Goal: Information Seeking & Learning: Learn about a topic

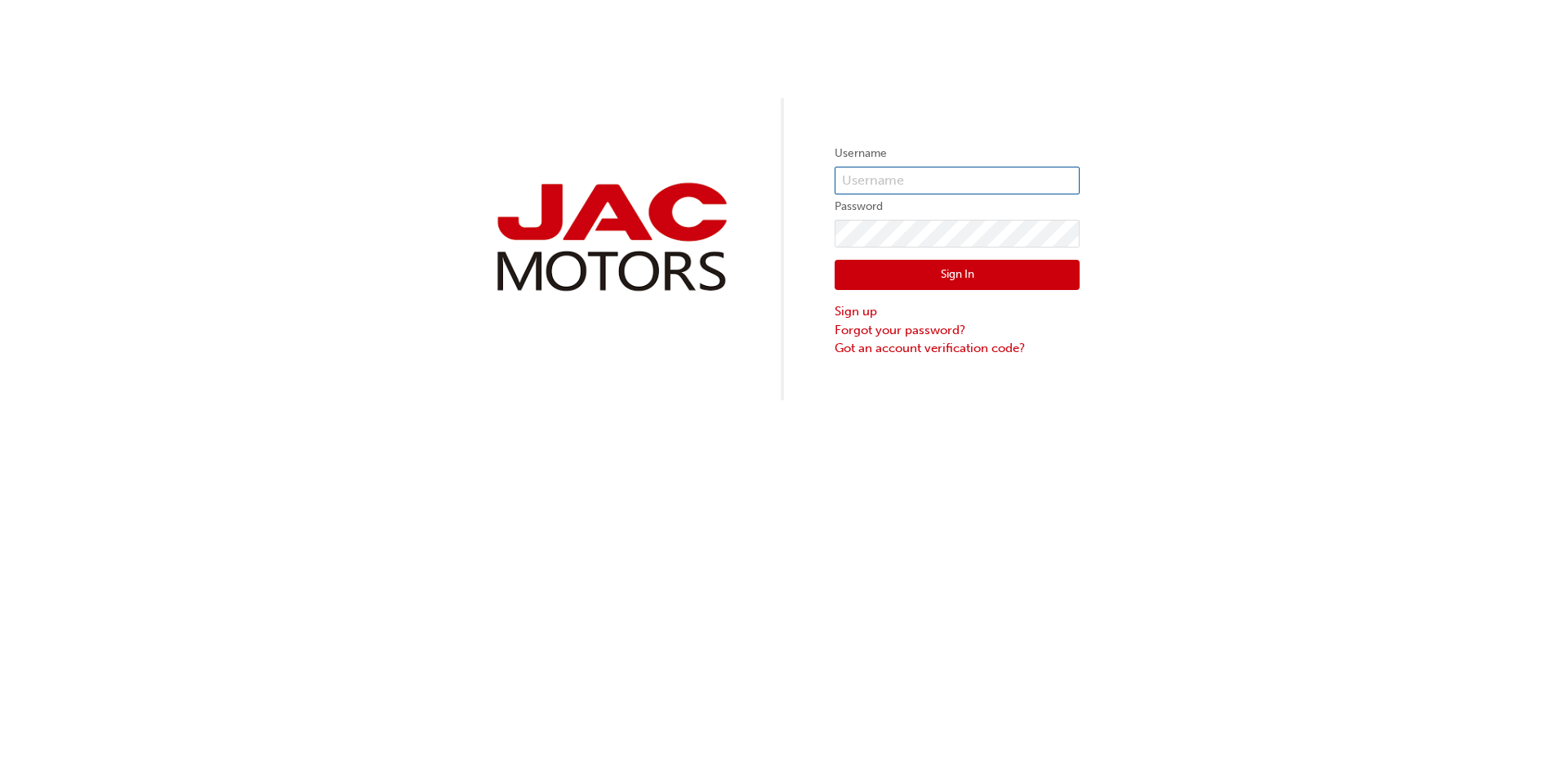
type input "JW1031"
click at [944, 286] on button "Sign In" at bounding box center [957, 275] width 245 height 31
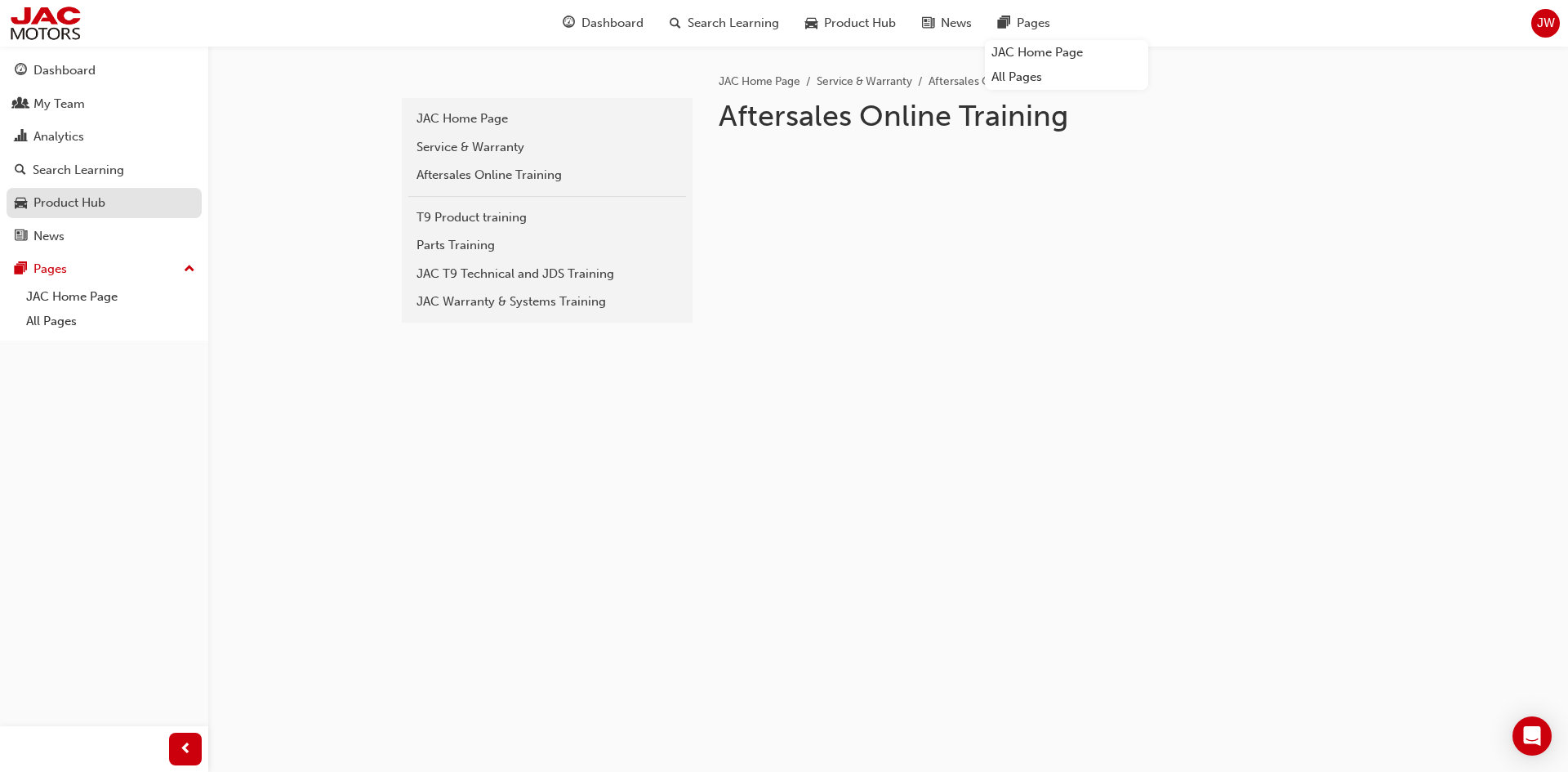
click at [85, 212] on div "Product Hub" at bounding box center [70, 203] width 72 height 19
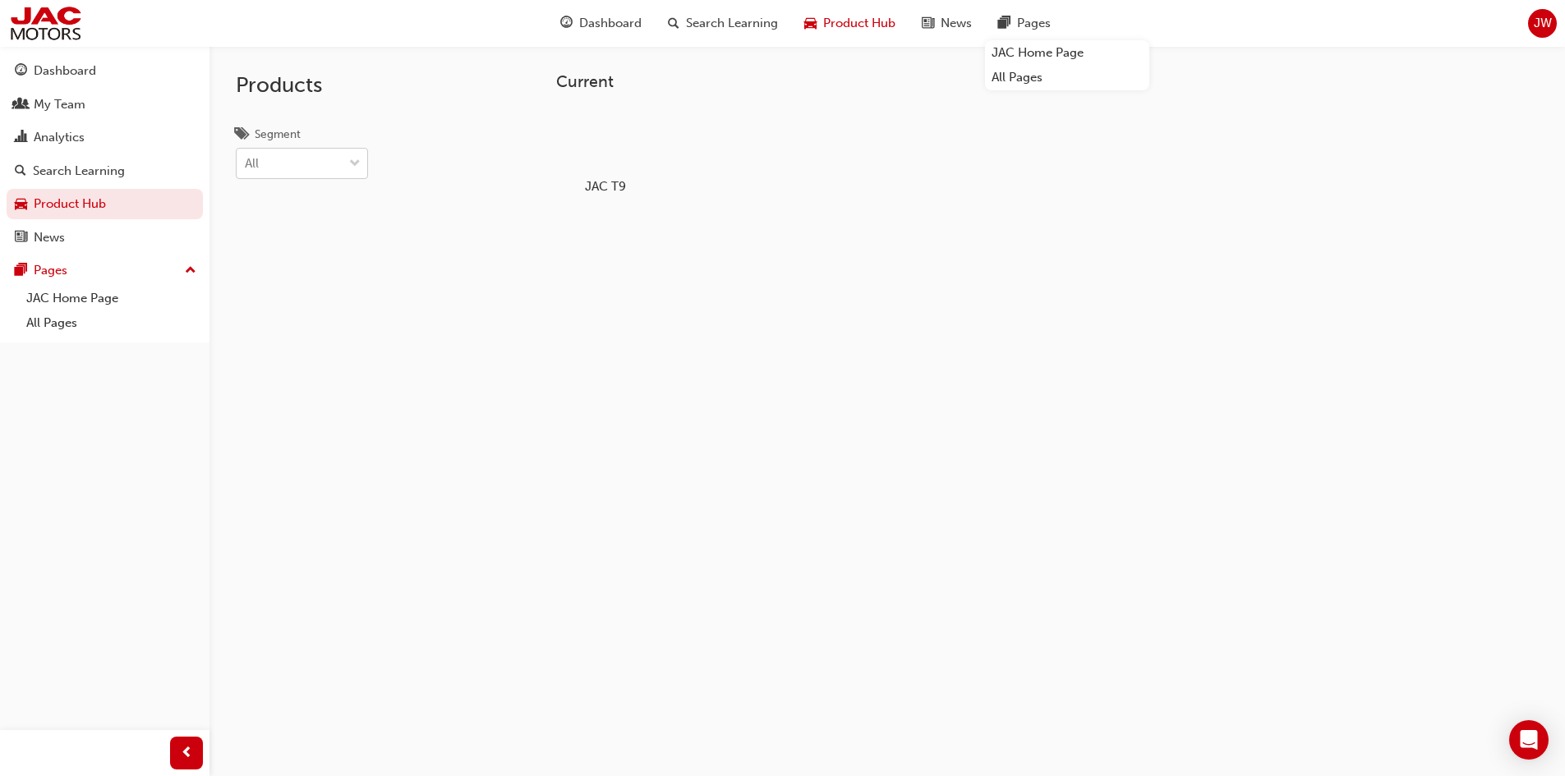
click at [292, 158] on div "All" at bounding box center [290, 163] width 106 height 29
click at [246, 158] on input "Segment All" at bounding box center [246, 163] width 2 height 14
click at [292, 158] on div "All" at bounding box center [290, 163] width 106 height 29
click at [246, 158] on input "Segment option UTE focused, 1 of 1. 1 result available. Use Up and Down to choo…" at bounding box center [246, 163] width 2 height 14
click at [77, 97] on div "My Team" at bounding box center [60, 104] width 52 height 19
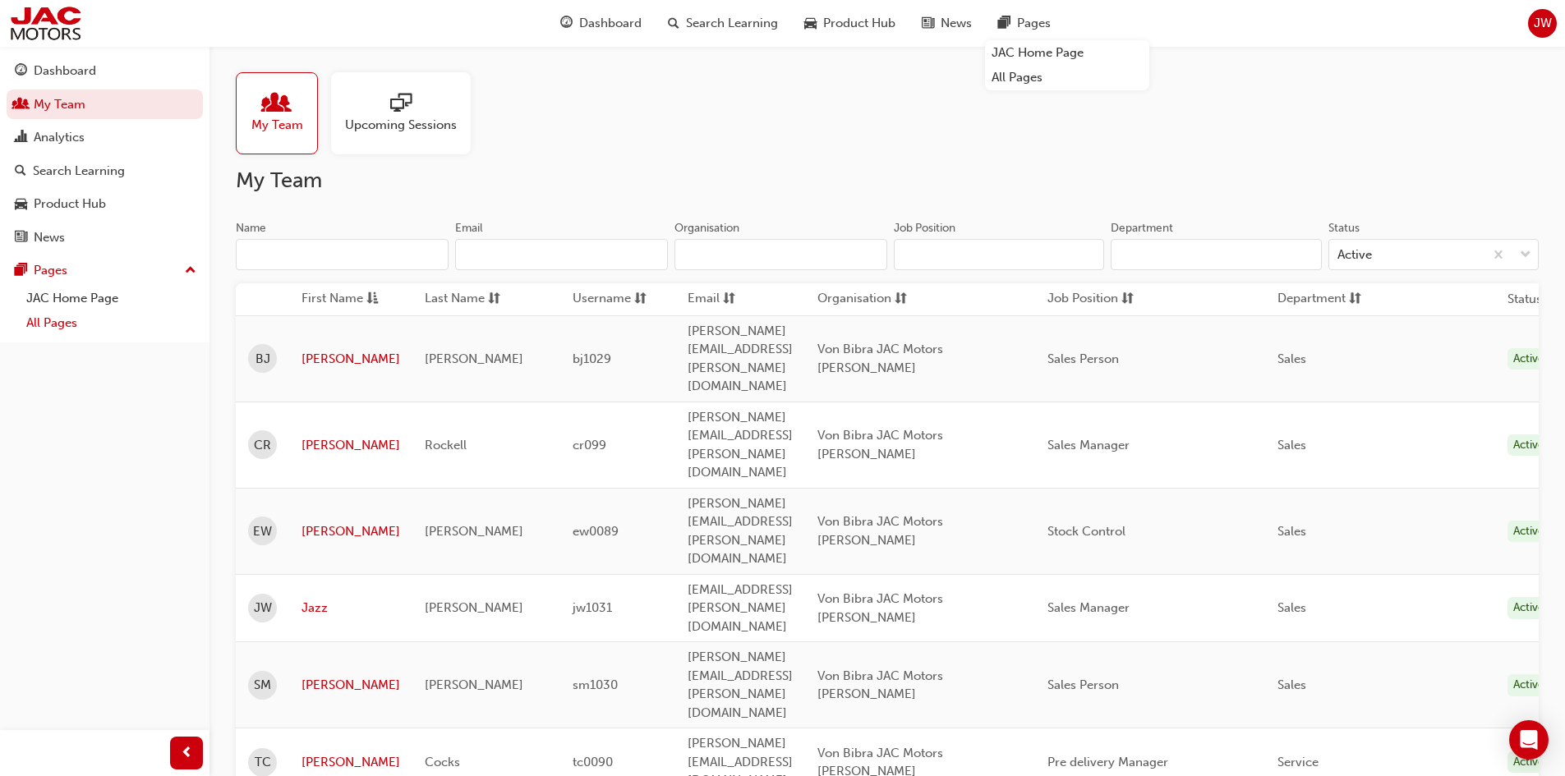
click at [59, 324] on link "All Pages" at bounding box center [111, 322] width 183 height 25
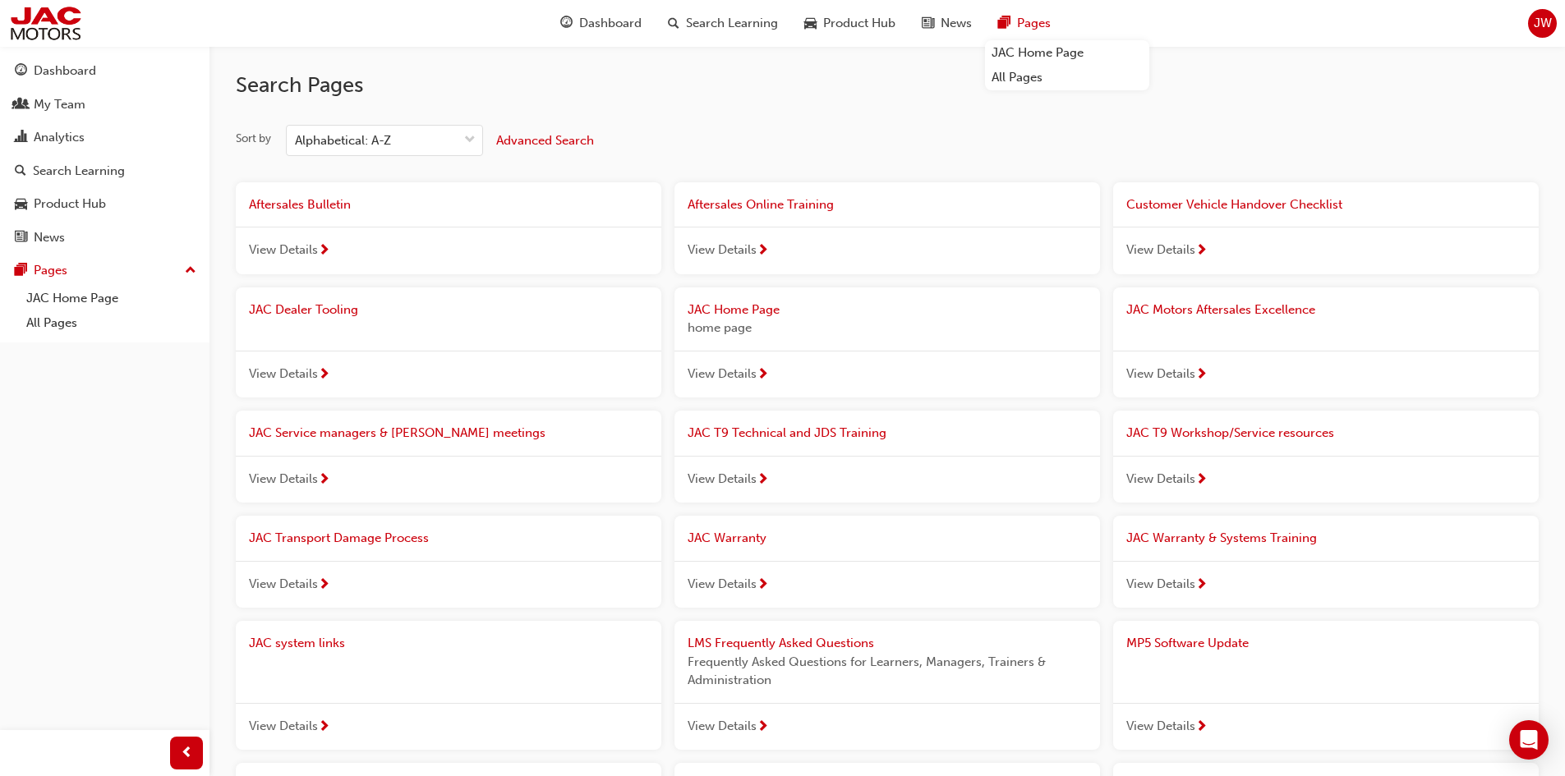
click at [295, 248] on span "View Details" at bounding box center [283, 250] width 69 height 19
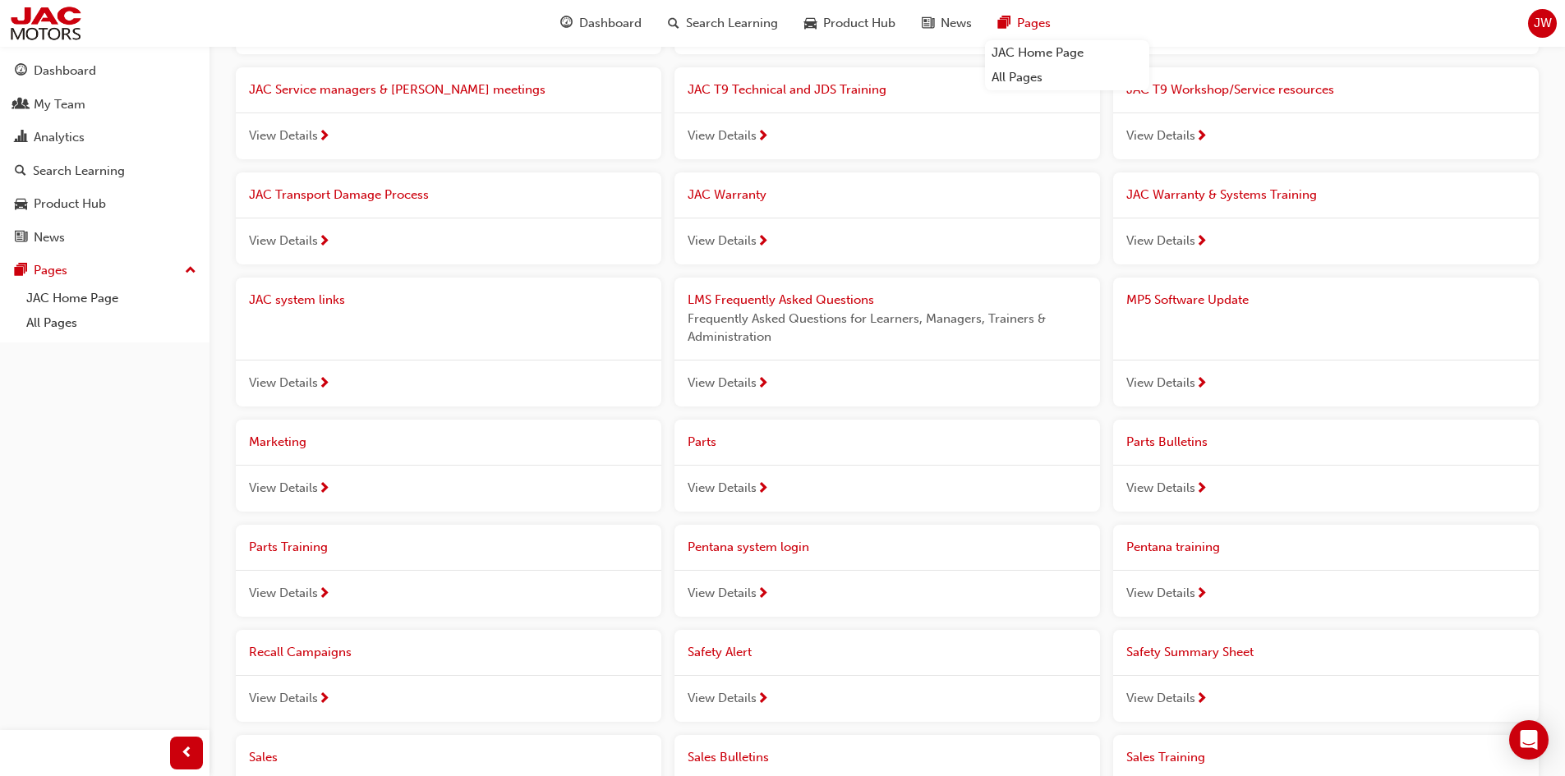
scroll to position [493, 0]
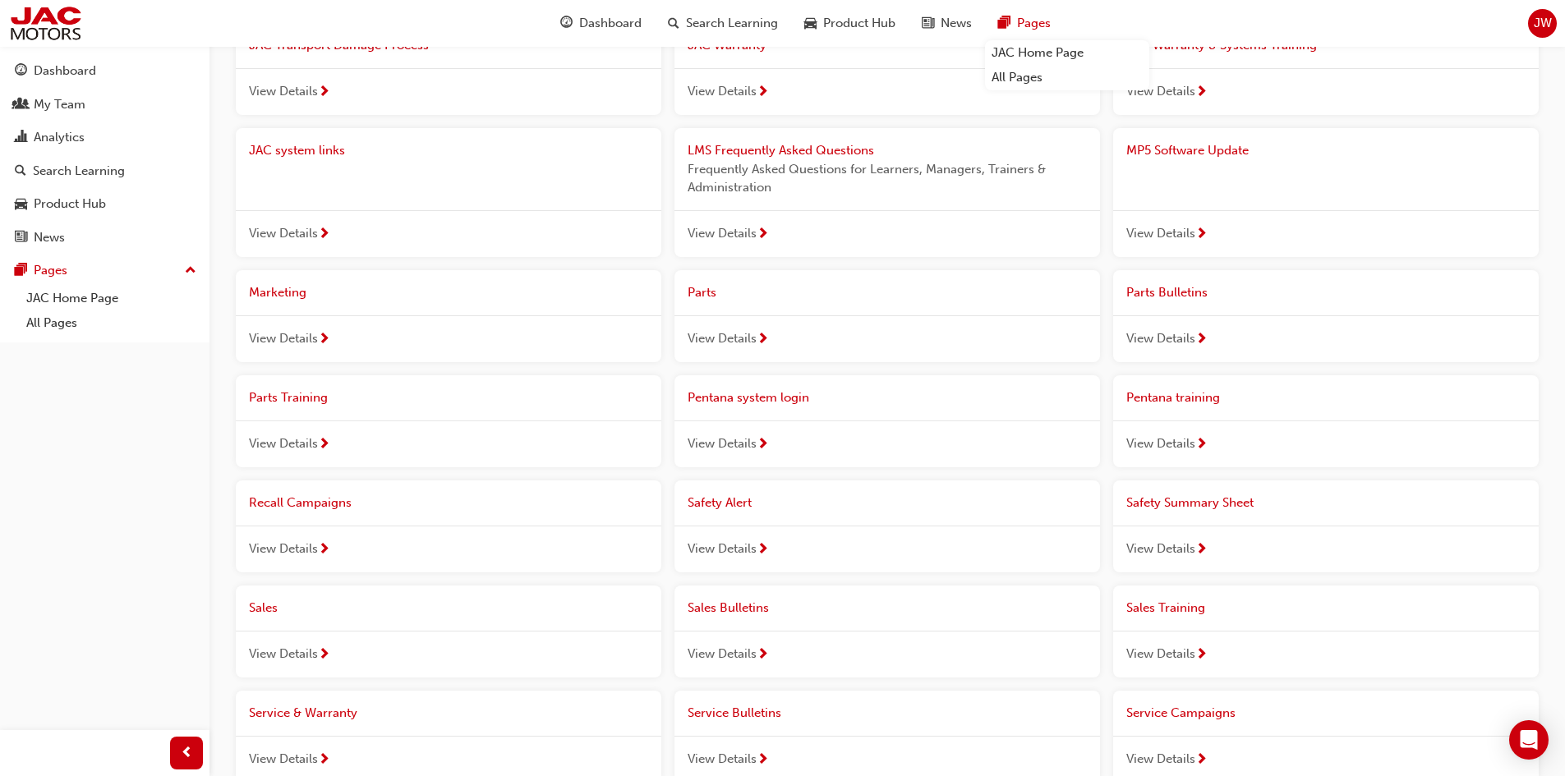
click at [728, 338] on span "View Details" at bounding box center [721, 338] width 69 height 19
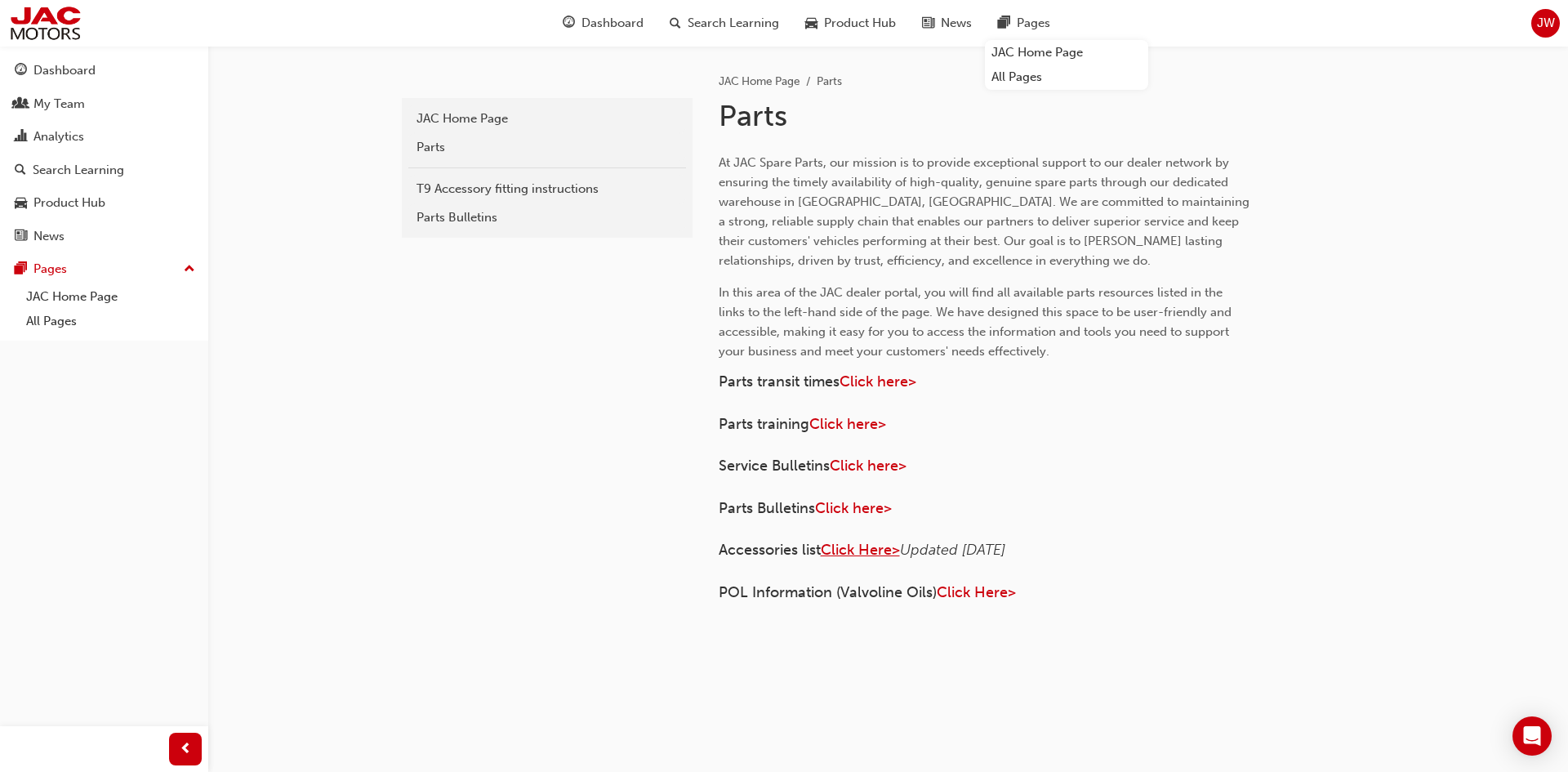
click at [852, 550] on span "Click Here>" at bounding box center [860, 550] width 80 height 18
